Goal: Task Accomplishment & Management: Use online tool/utility

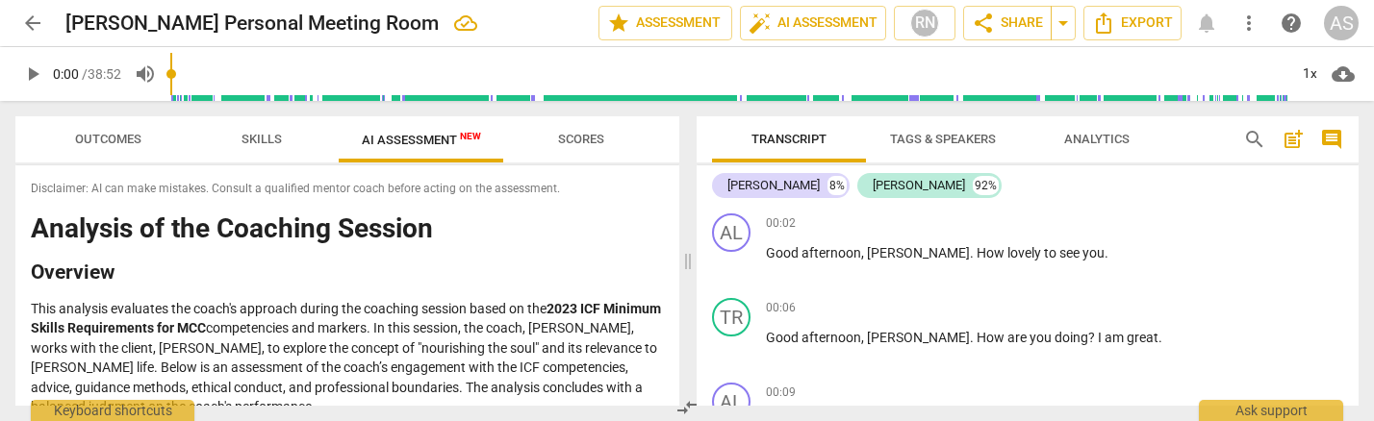
scroll to position [4633, 0]
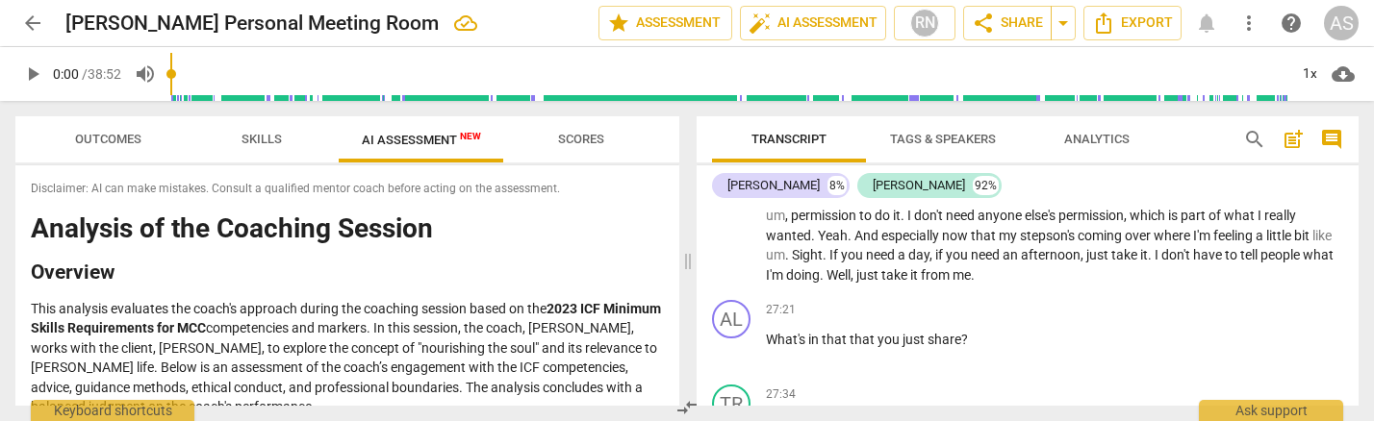
click at [28, 16] on span "arrow_back" at bounding box center [32, 23] width 23 height 23
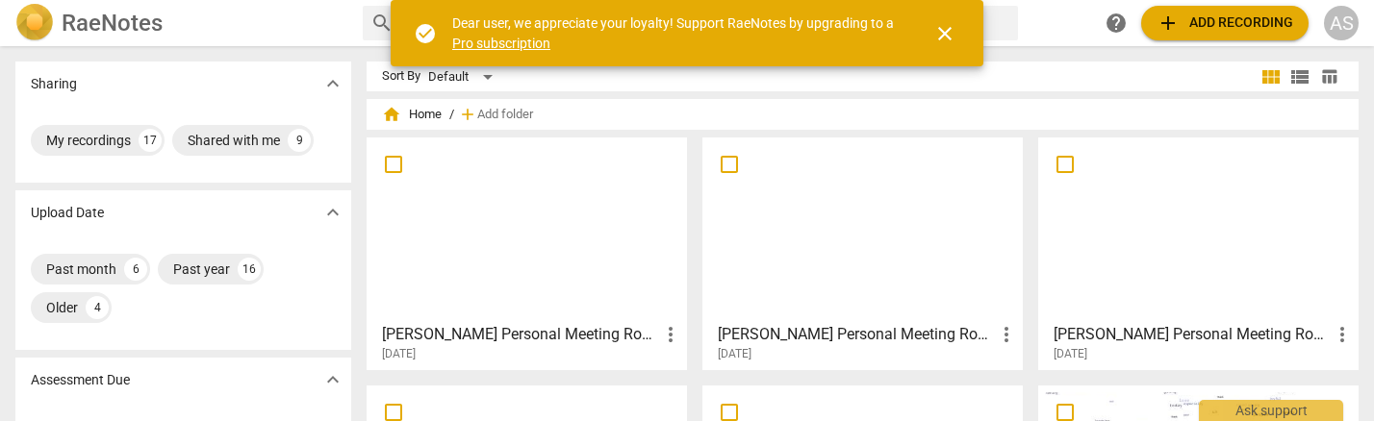
drag, startPoint x: 0, startPoint y: 0, endPoint x: 535, endPoint y: 216, distance: 576.7
click at [556, 255] on div at bounding box center [526, 229] width 307 height 170
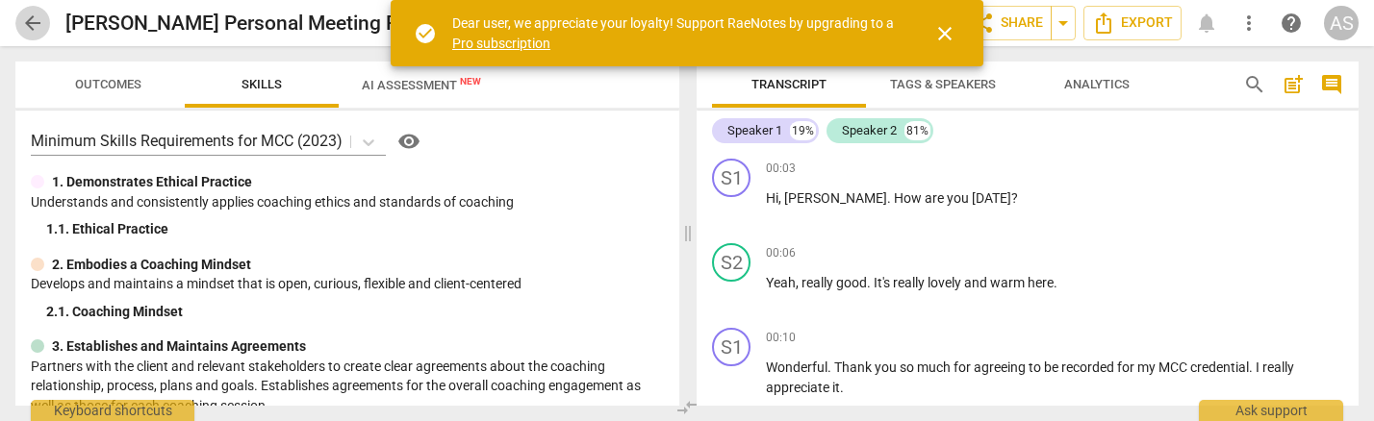
drag, startPoint x: 27, startPoint y: 16, endPoint x: 951, endPoint y: 39, distance: 923.9
click at [27, 16] on span "arrow_back" at bounding box center [32, 23] width 23 height 23
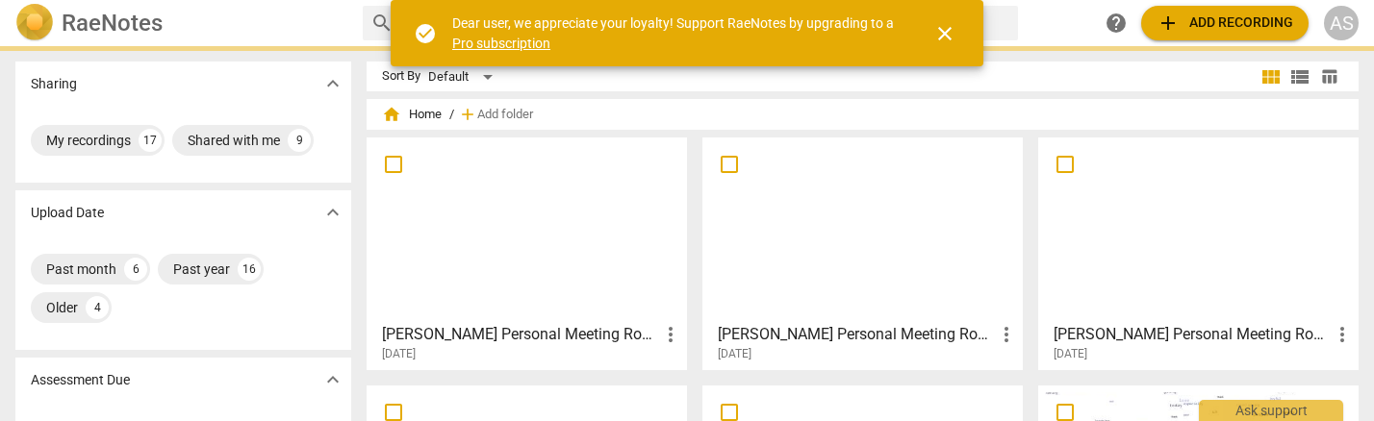
drag, startPoint x: 946, startPoint y: 38, endPoint x: 1114, endPoint y: 48, distance: 168.7
click at [946, 38] on span "close" at bounding box center [944, 33] width 23 height 23
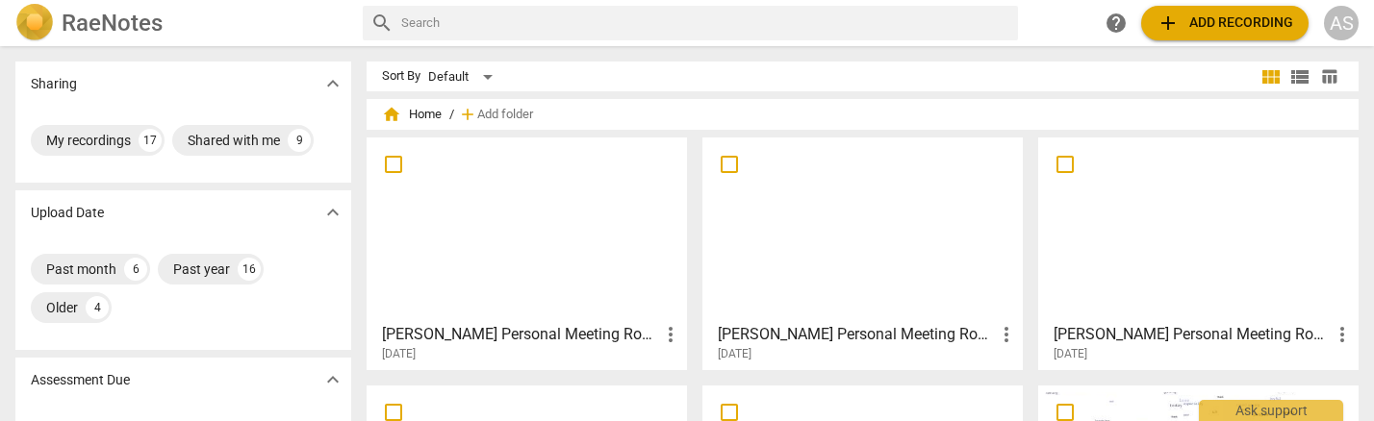
click at [1242, 23] on span "add Add recording" at bounding box center [1224, 23] width 137 height 23
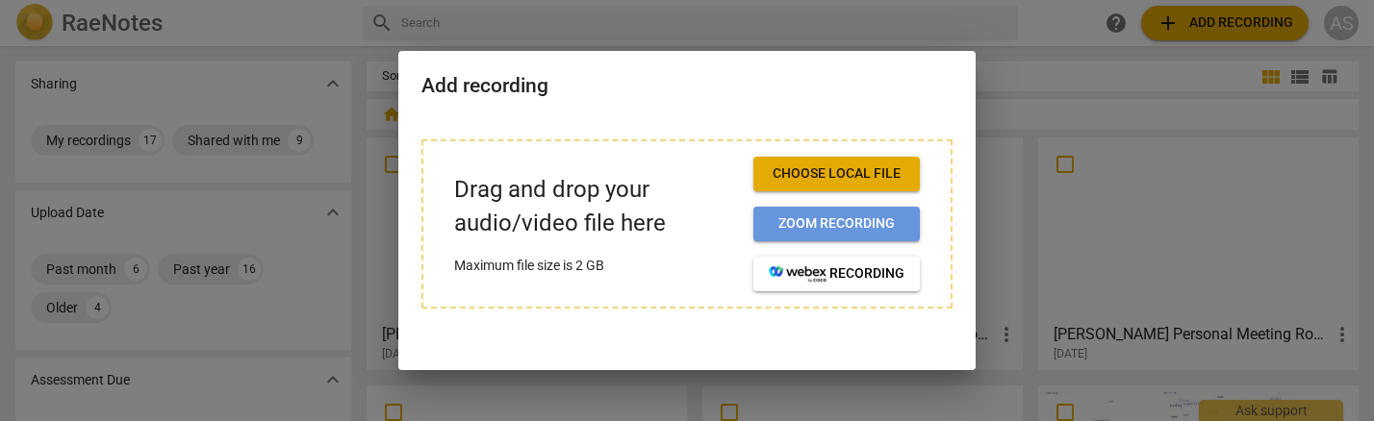
click at [837, 226] on span "Zoom recording" at bounding box center [837, 224] width 136 height 19
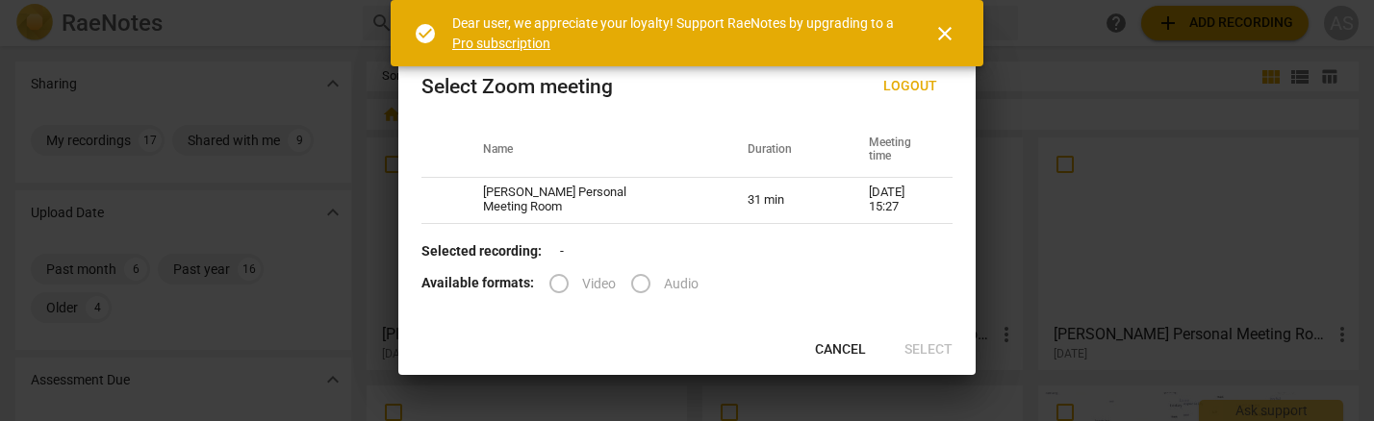
click at [640, 287] on label "Audio" at bounding box center [658, 284] width 81 height 46
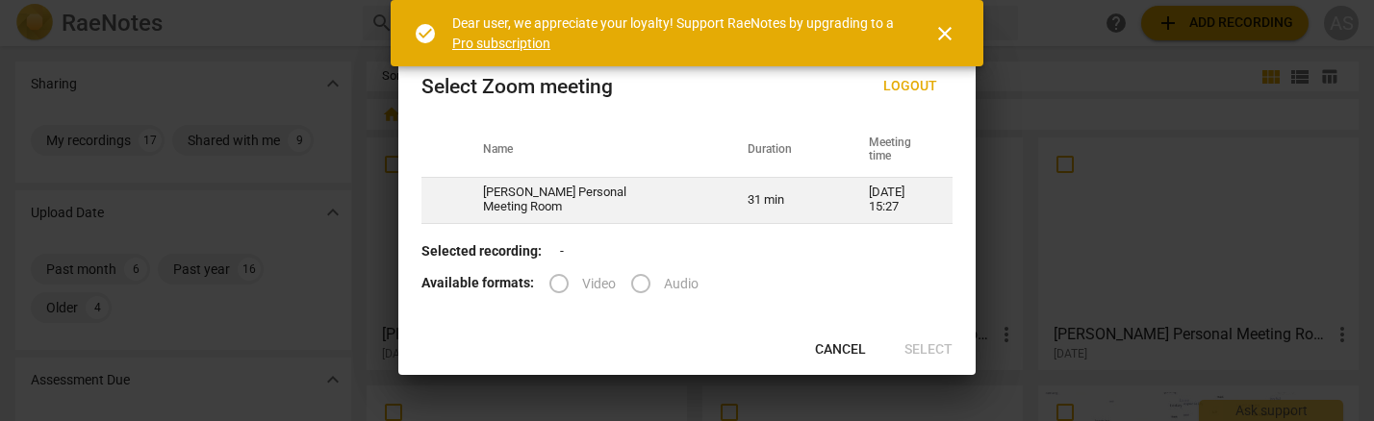
click at [601, 201] on td "[PERSON_NAME] Personal Meeting Room" at bounding box center [592, 200] width 265 height 46
radio input "true"
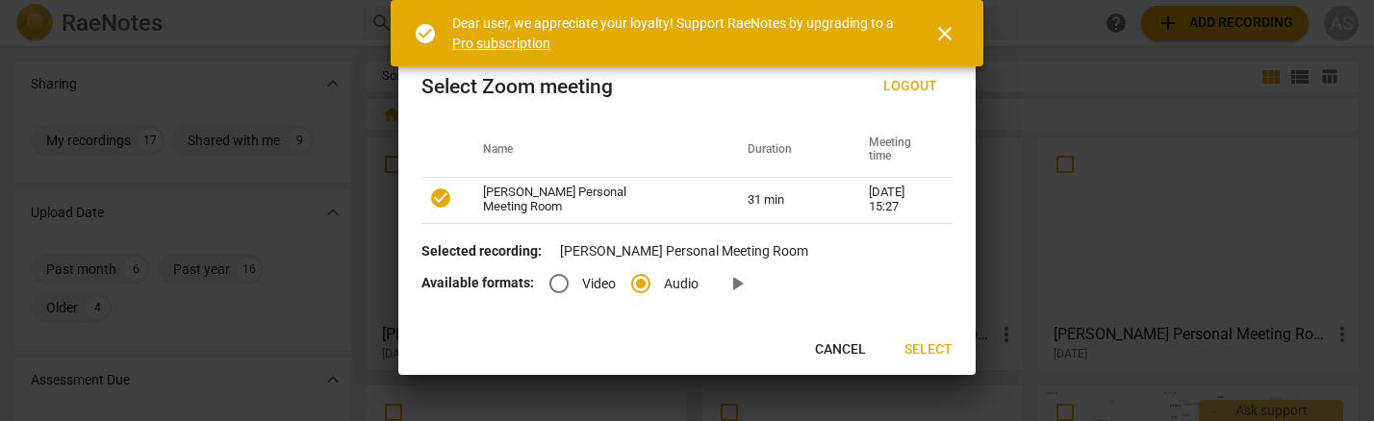
click at [939, 352] on span "Select" at bounding box center [928, 350] width 48 height 19
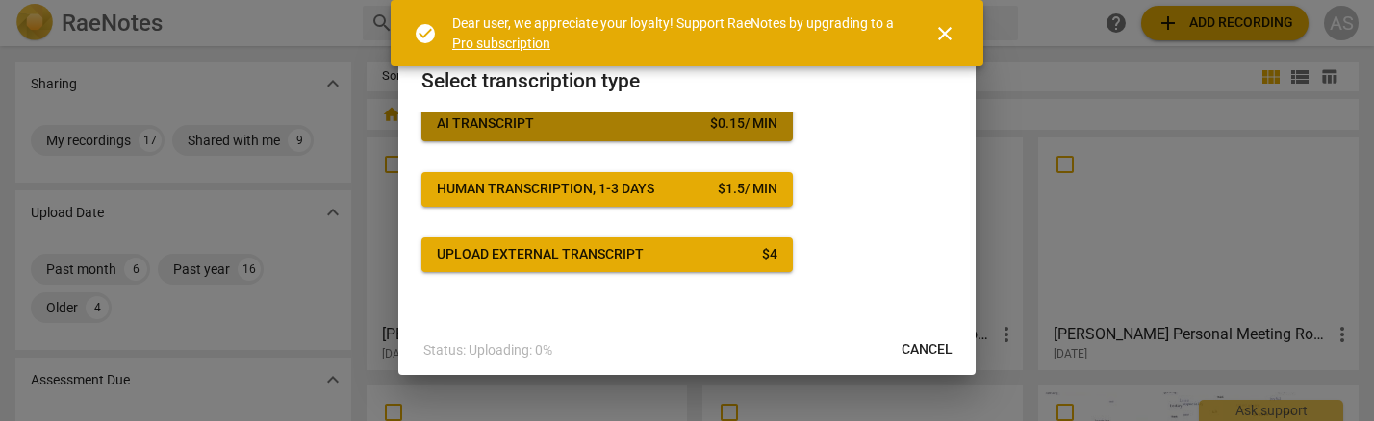
click at [687, 123] on span "AI Transcript $ 0.15 / min" at bounding box center [607, 123] width 341 height 19
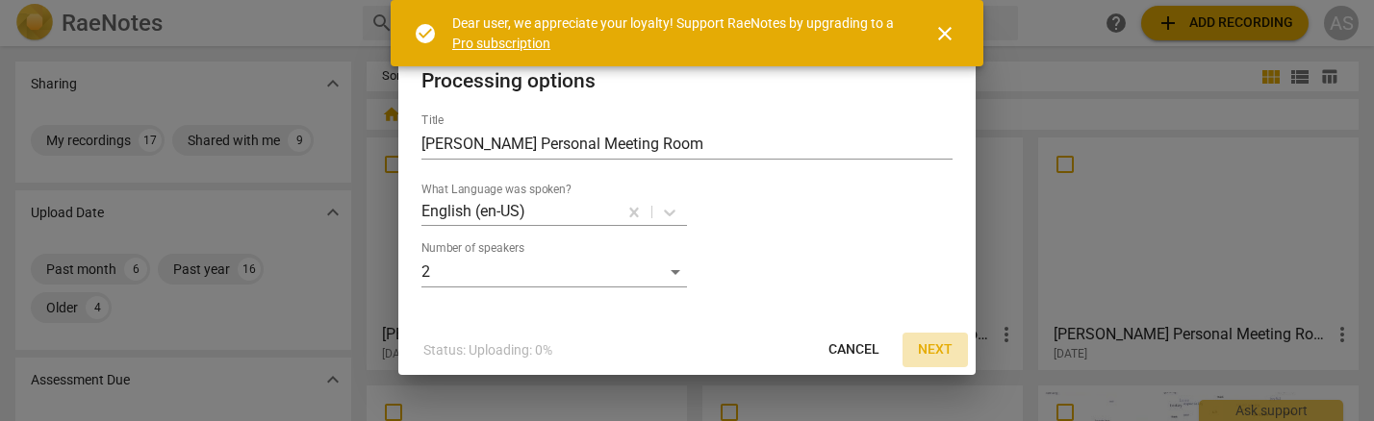
click at [932, 351] on span "Next" at bounding box center [935, 350] width 35 height 19
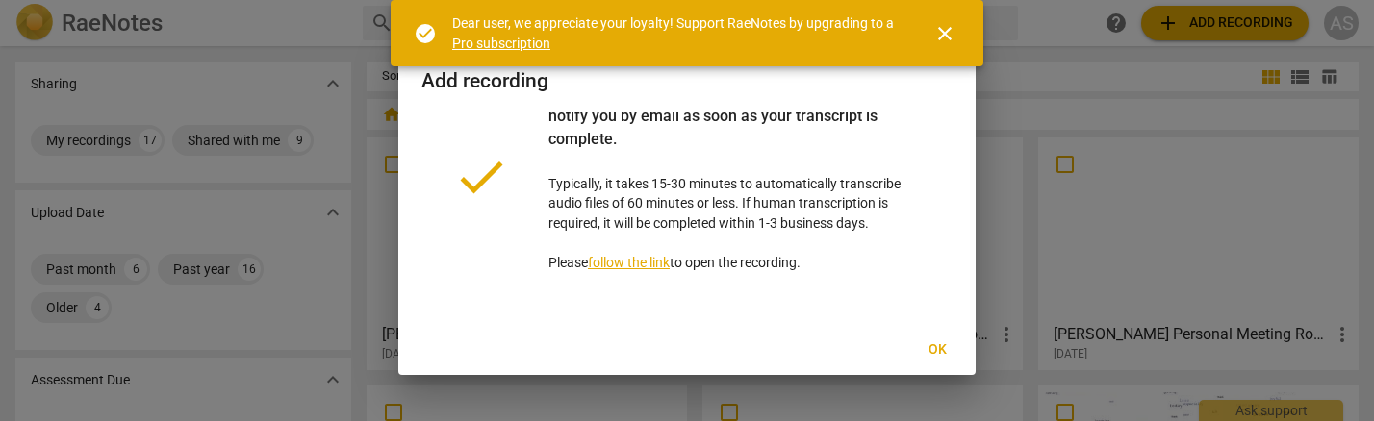
scroll to position [60, 0]
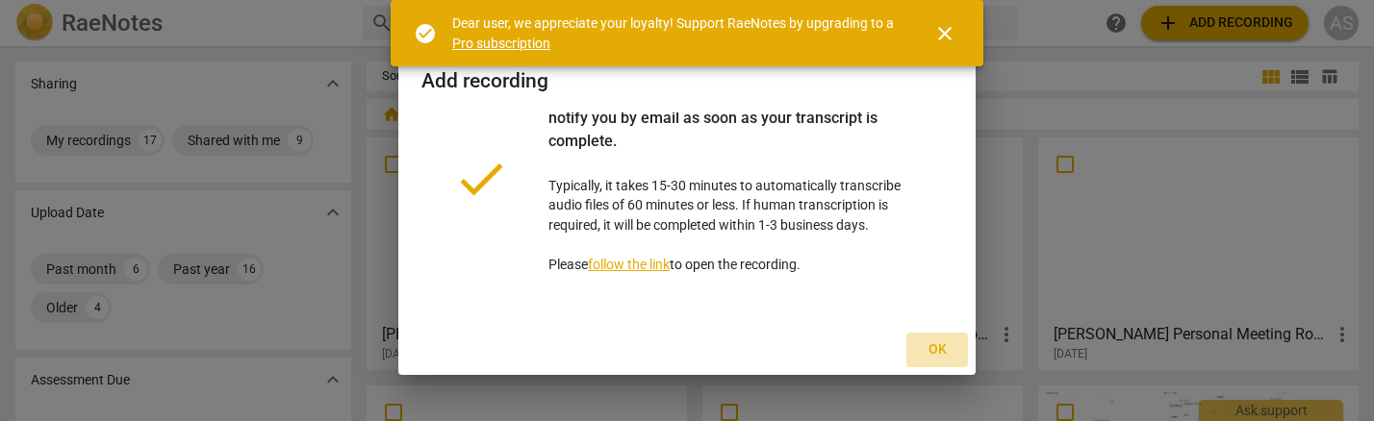
click at [939, 353] on span "Ok" at bounding box center [937, 350] width 31 height 19
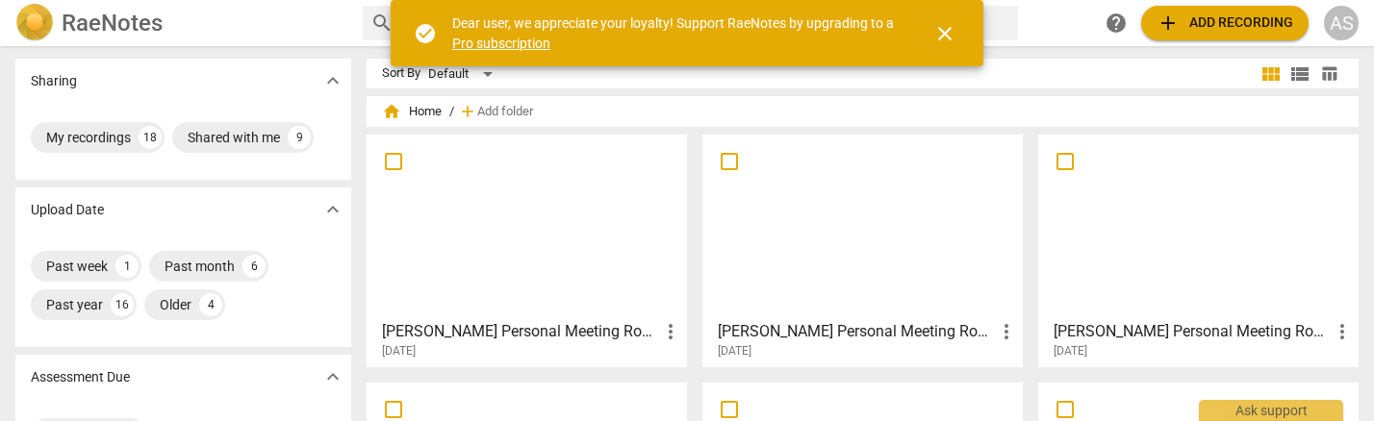
scroll to position [0, 1]
